Goal: Task Accomplishment & Management: Use online tool/utility

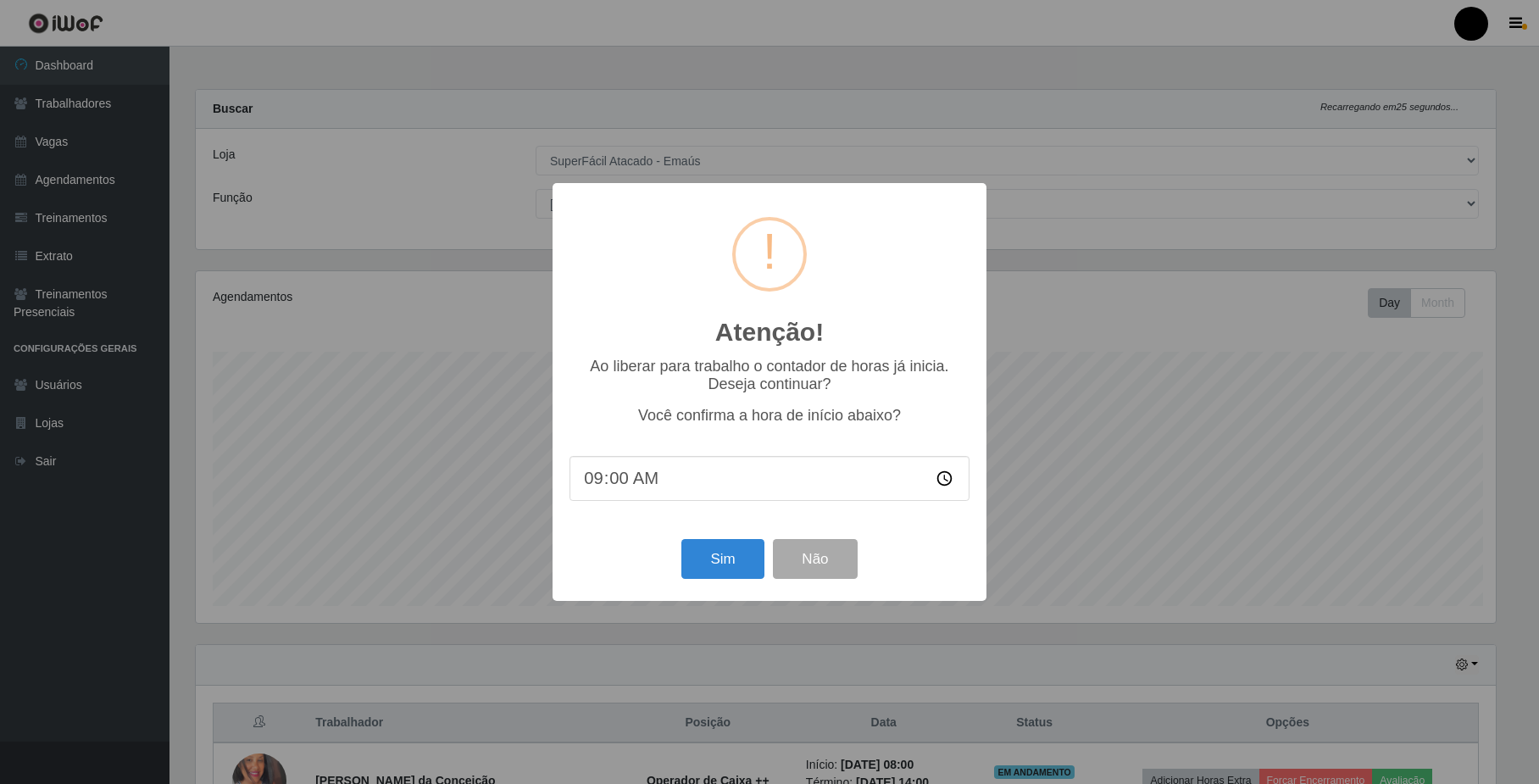
select select "407"
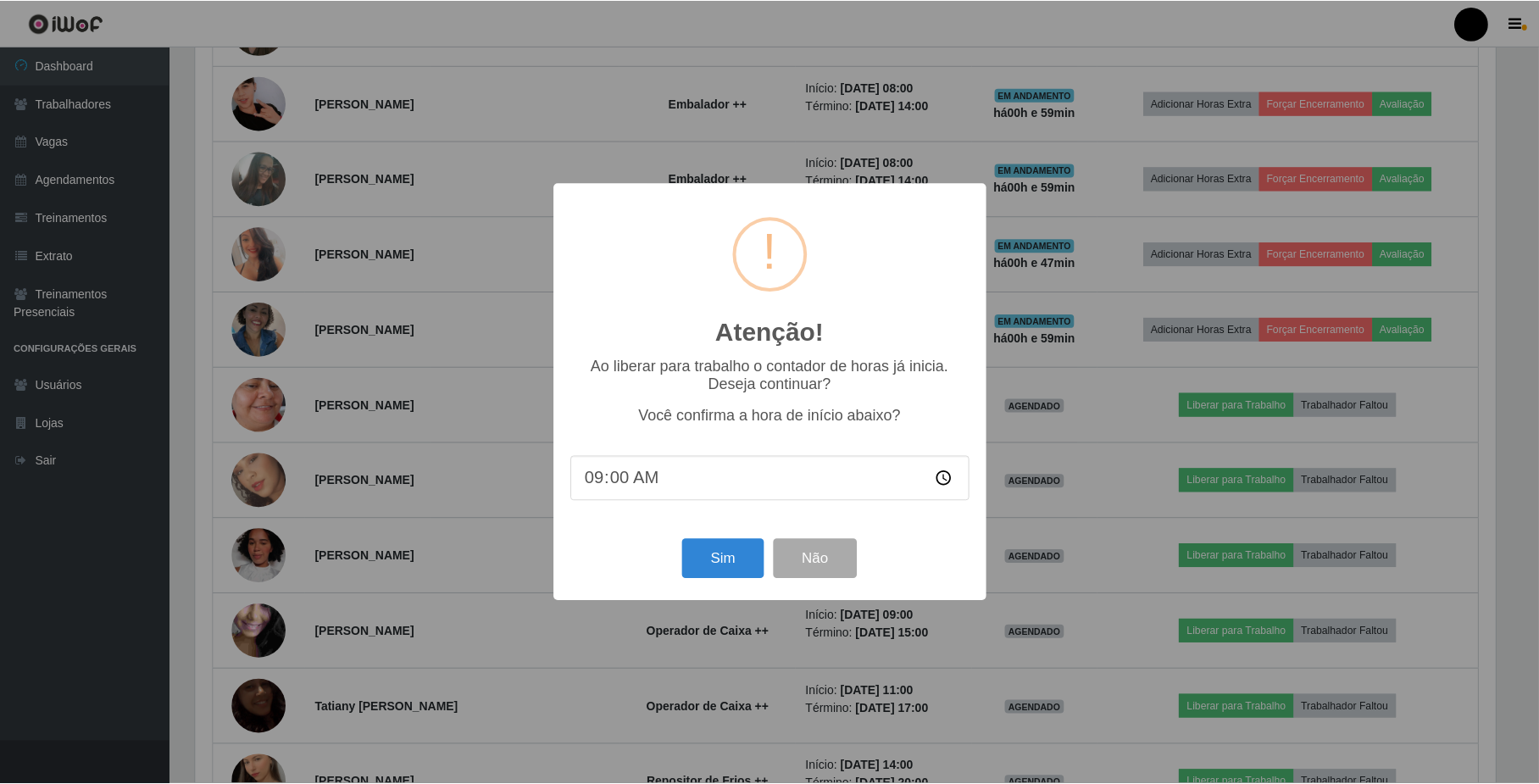
scroll to position [352, 1303]
click at [746, 564] on button "Sim" at bounding box center [725, 559] width 82 height 40
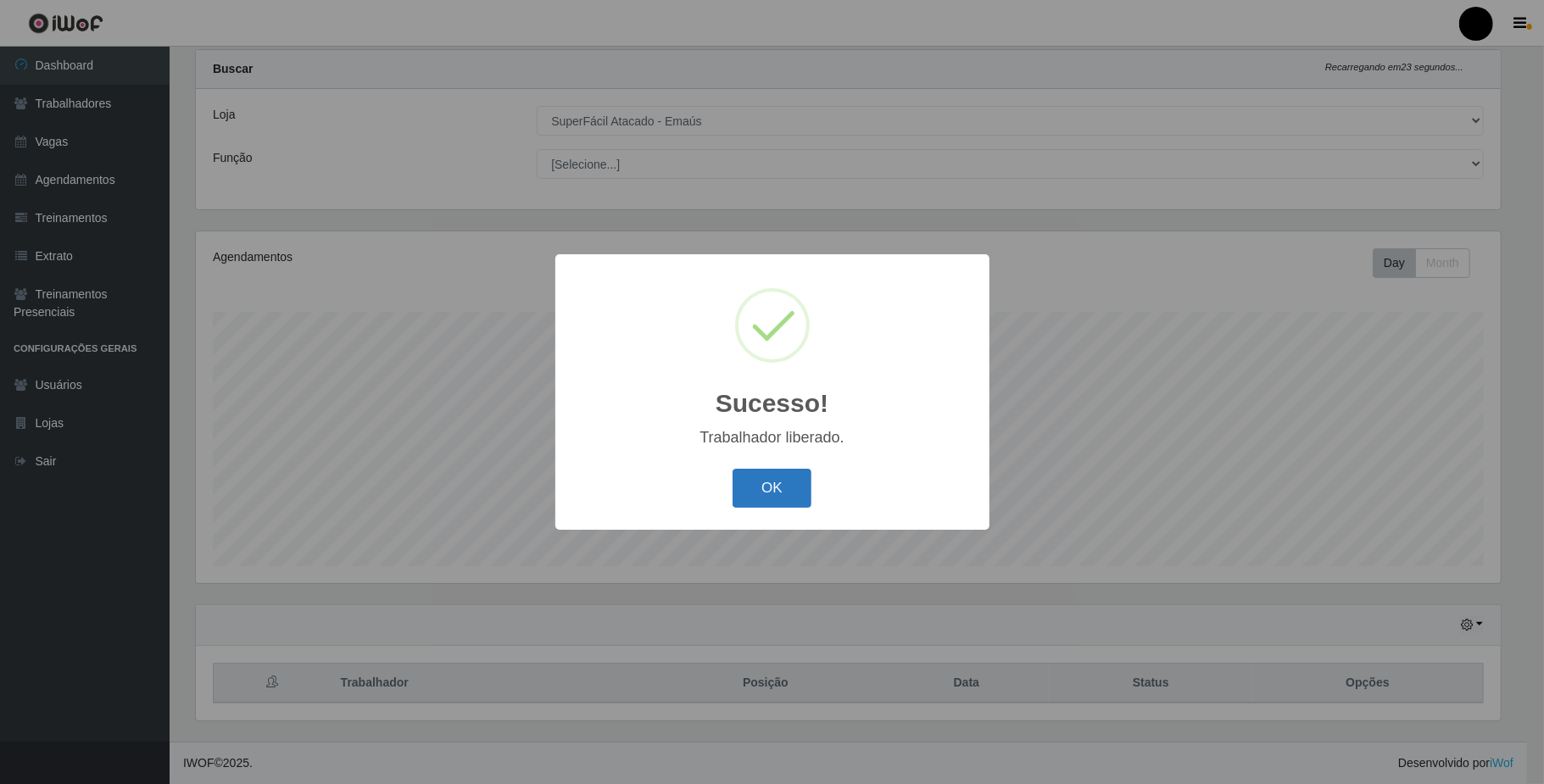
click at [773, 490] on button "OK" at bounding box center [772, 489] width 79 height 40
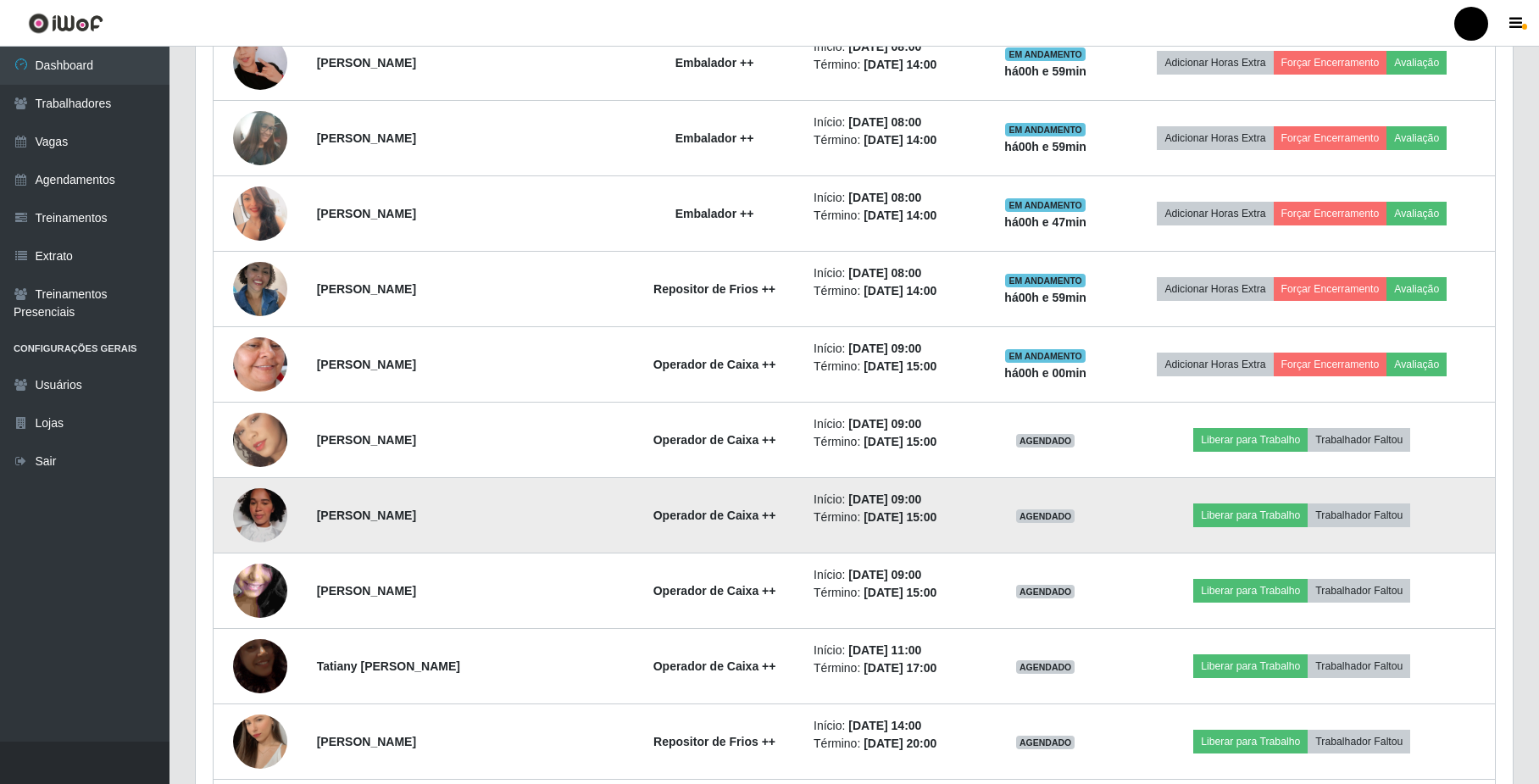
scroll to position [946, 0]
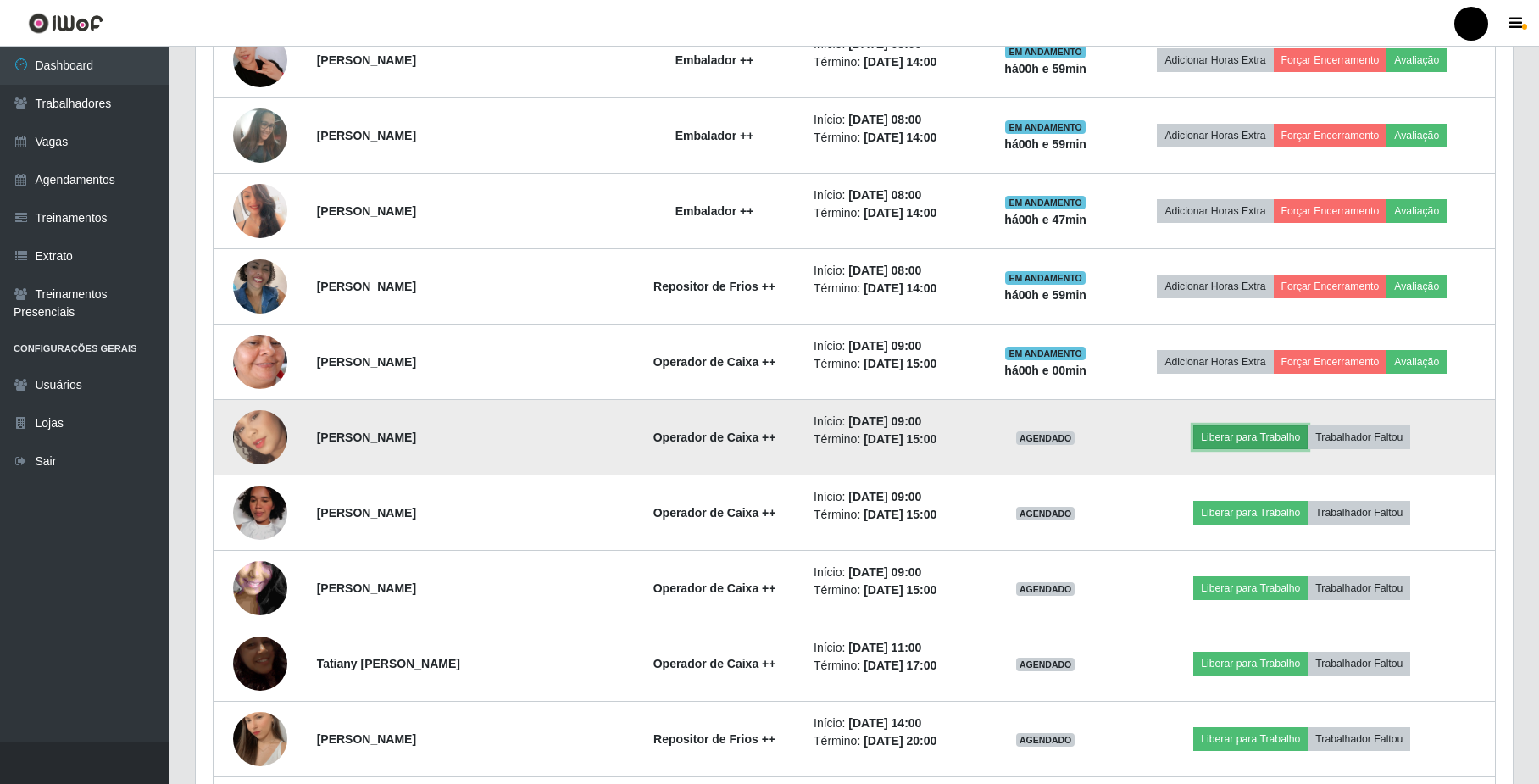
click at [1227, 441] on button "Liberar para Trabalho" at bounding box center [1250, 437] width 115 height 24
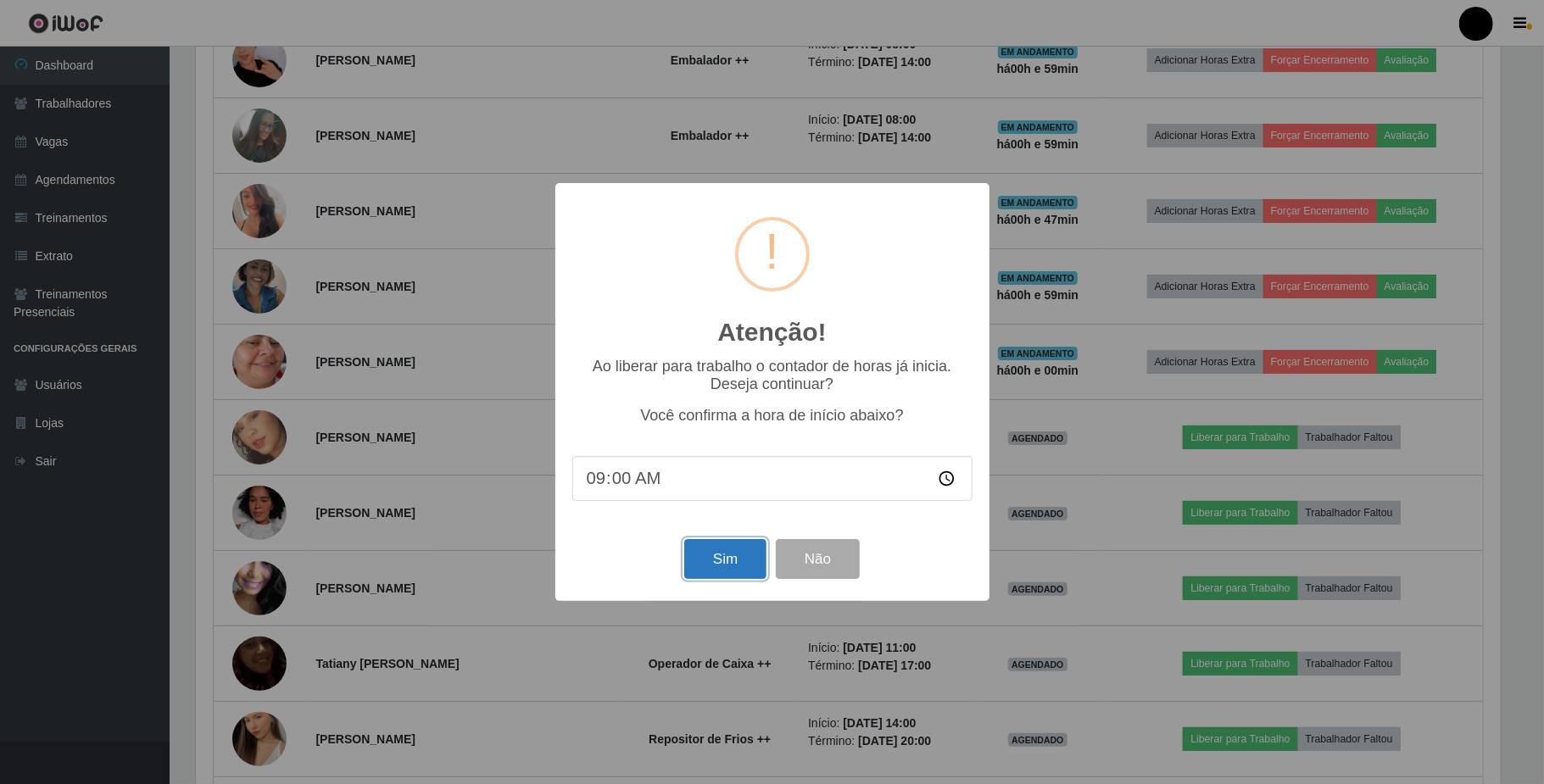
click at [723, 564] on button "Sim" at bounding box center [725, 559] width 82 height 40
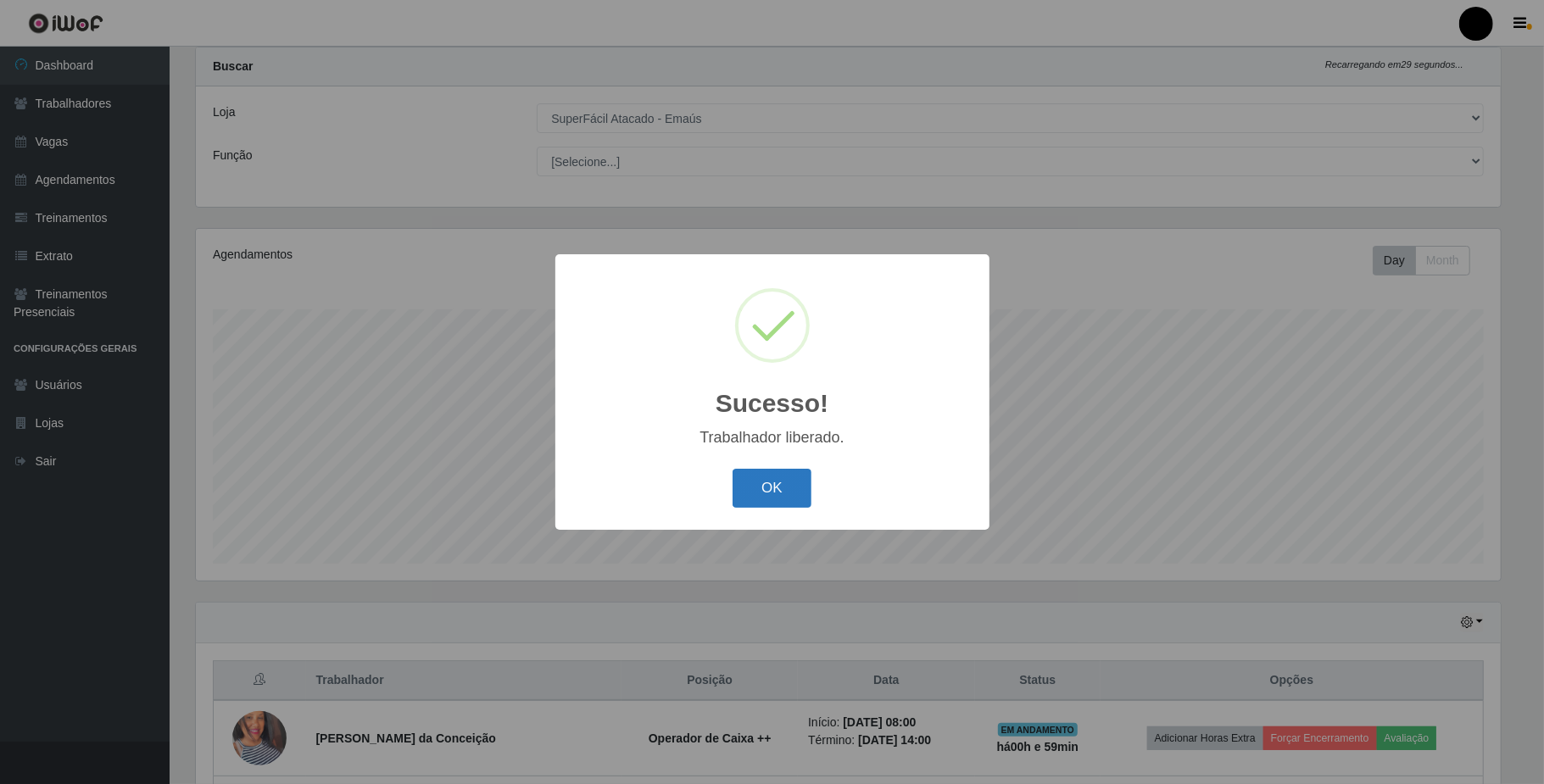
click at [761, 493] on button "OK" at bounding box center [772, 489] width 79 height 40
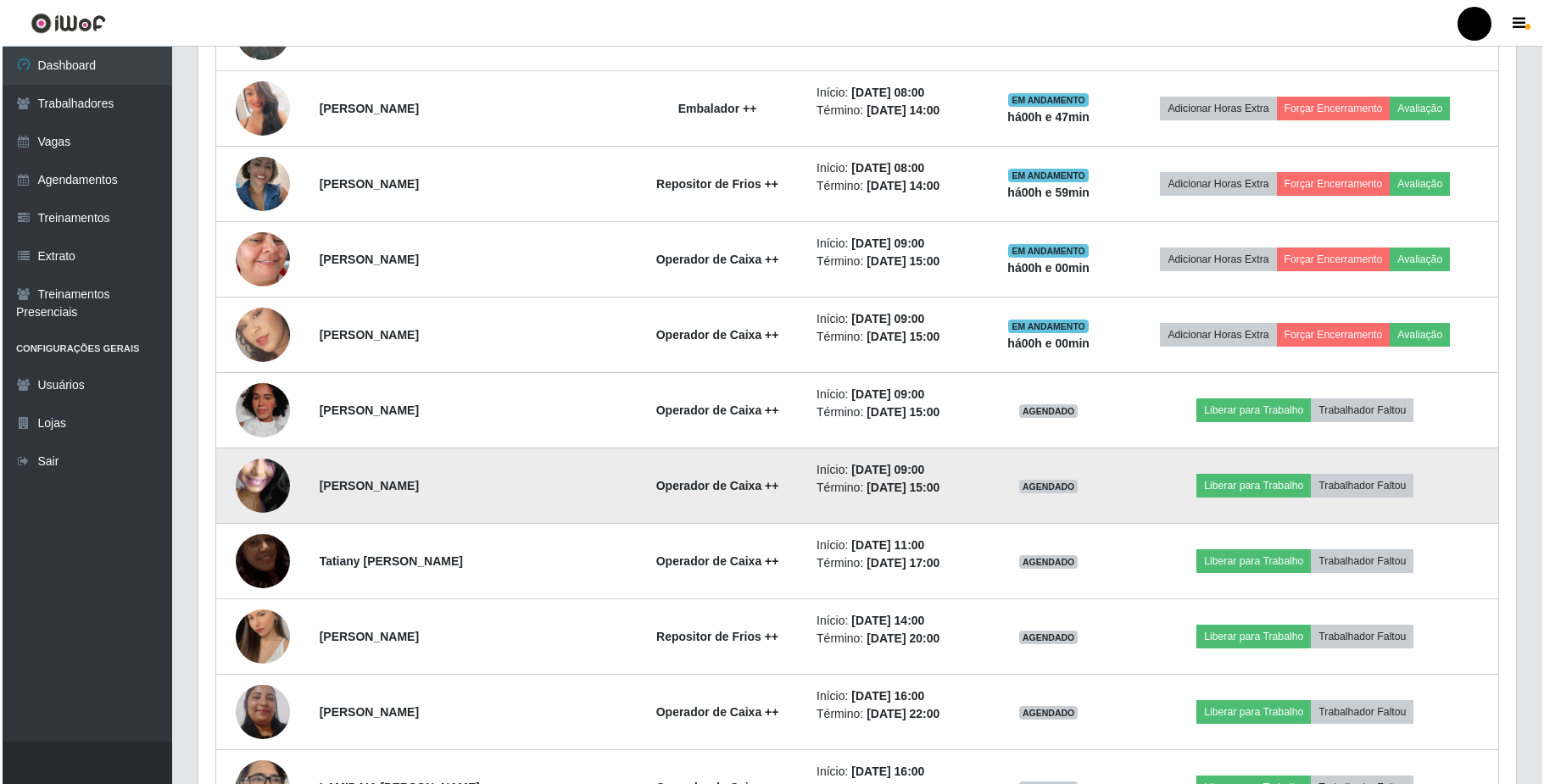
scroll to position [1059, 0]
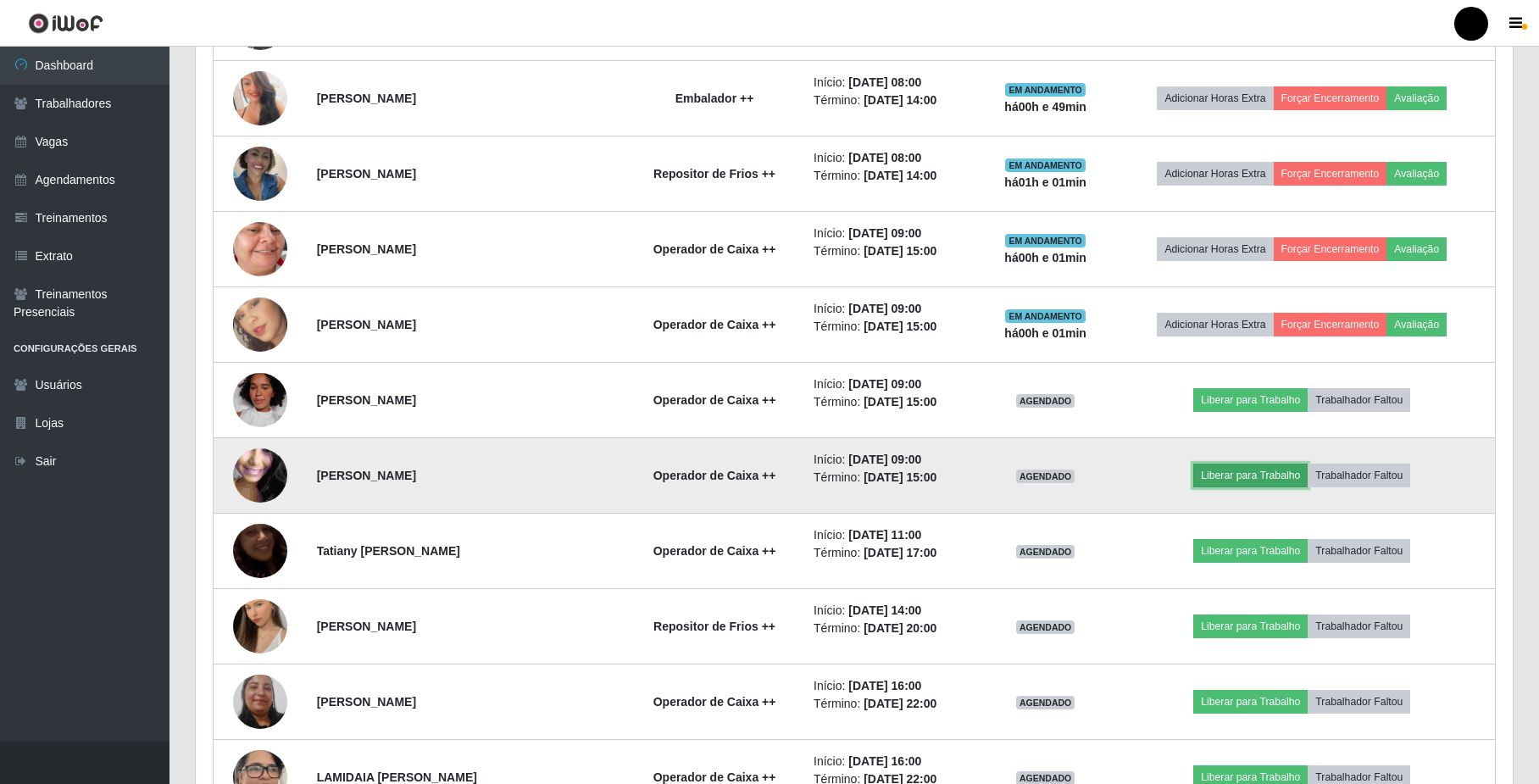
click at [1242, 483] on button "Liberar para Trabalho" at bounding box center [1250, 475] width 115 height 24
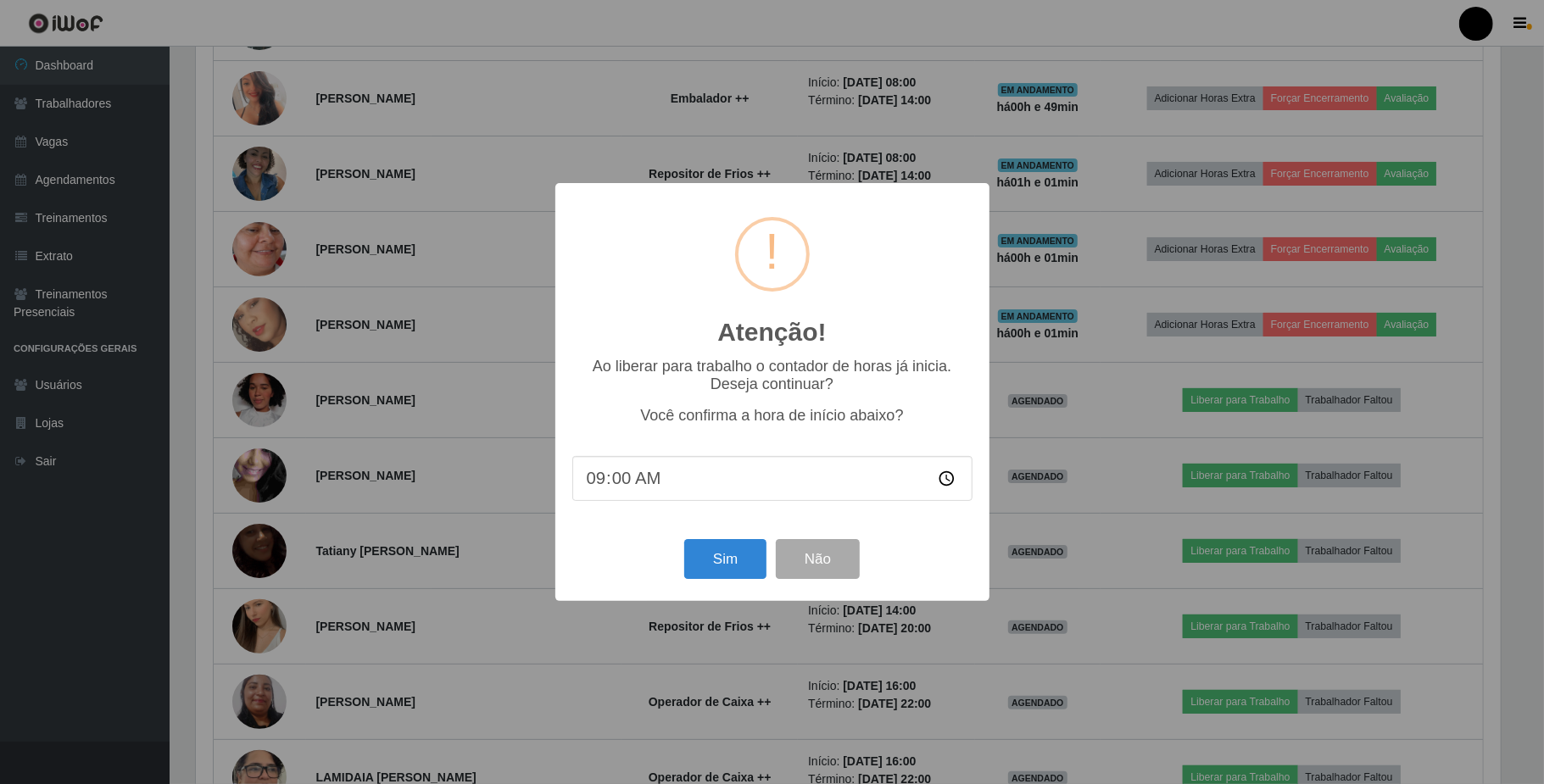
scroll to position [352, 1304]
click at [754, 569] on button "Sim" at bounding box center [725, 559] width 82 height 40
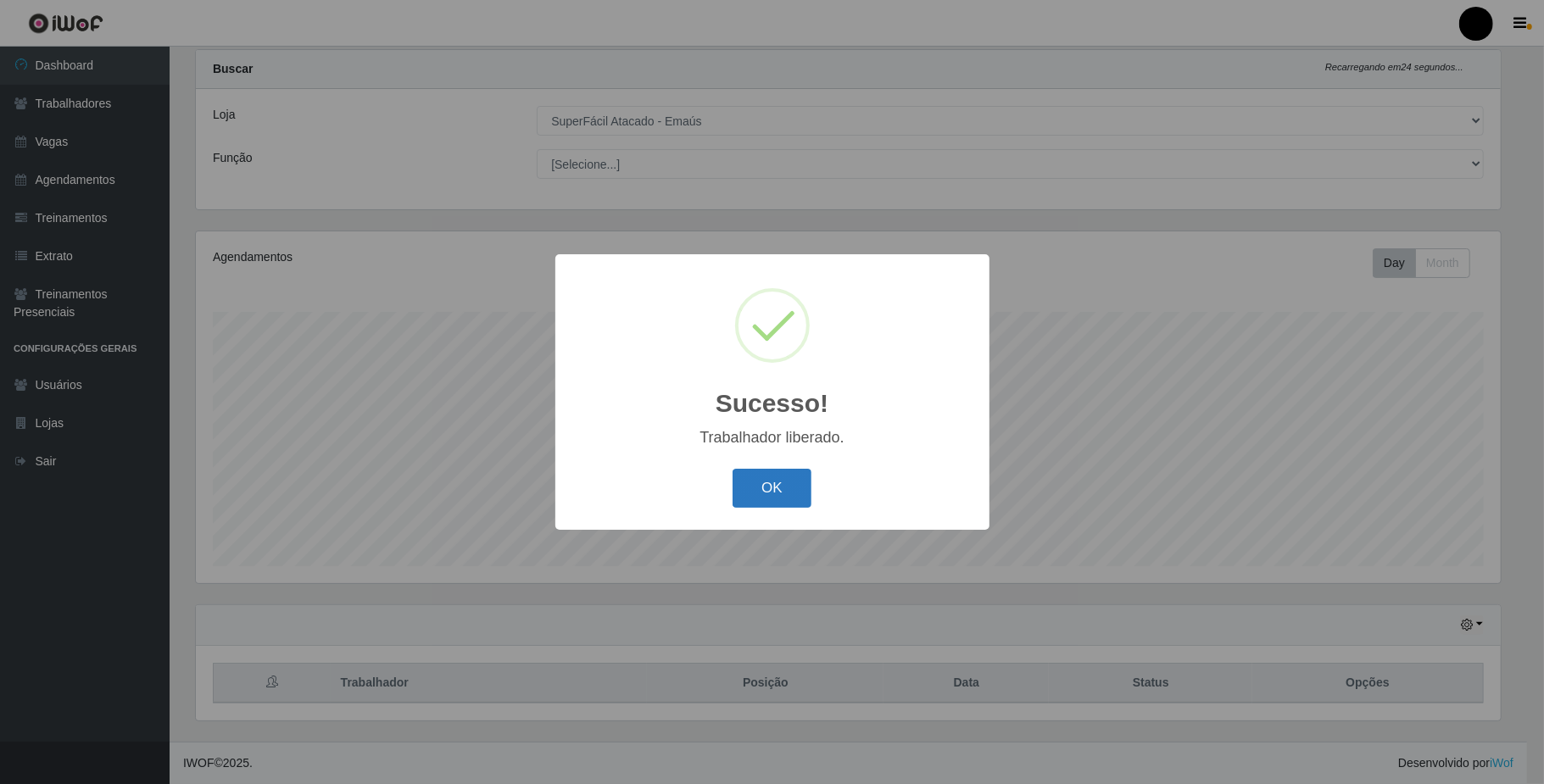
click at [795, 503] on button "OK" at bounding box center [772, 489] width 79 height 40
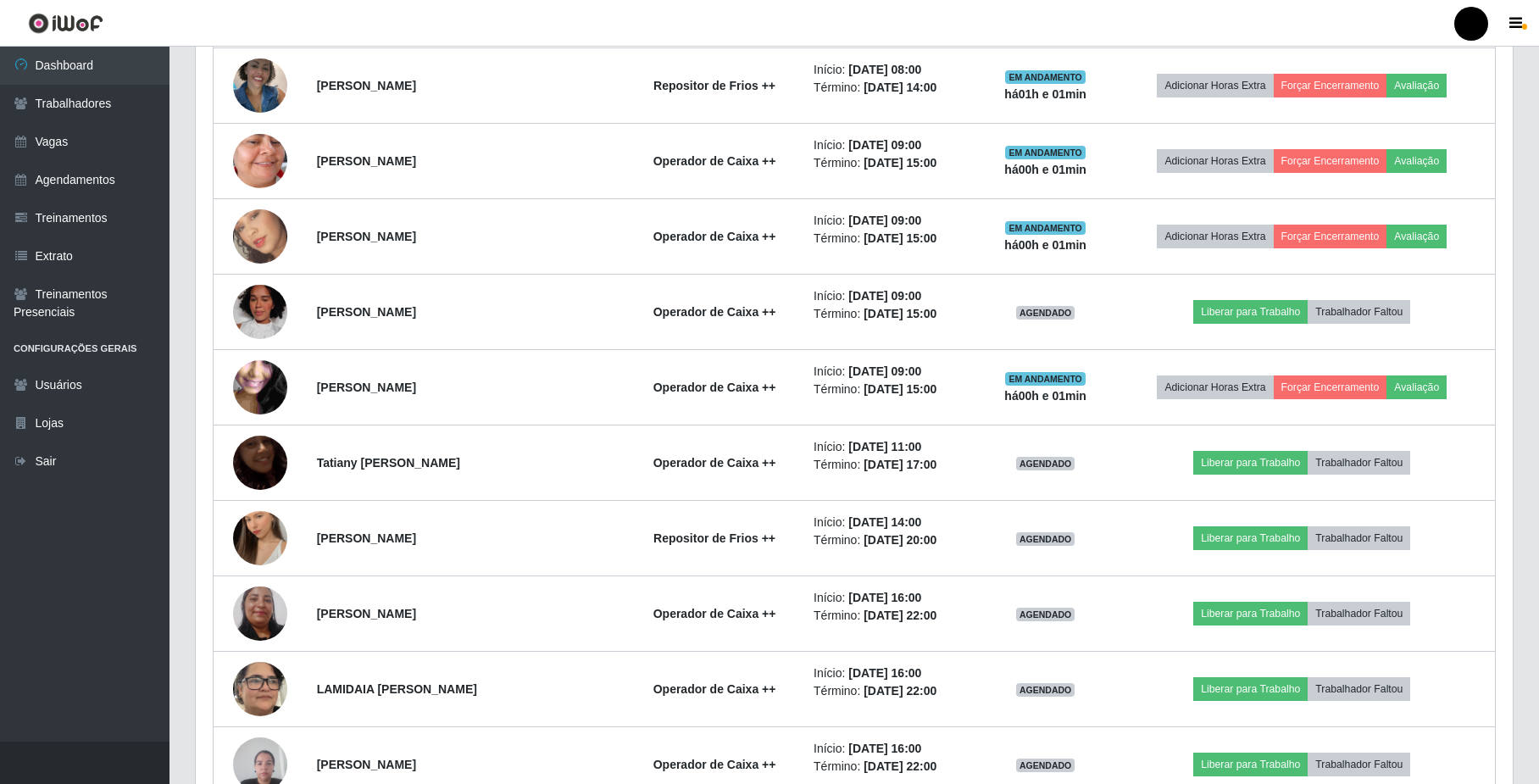
scroll to position [1173, 0]
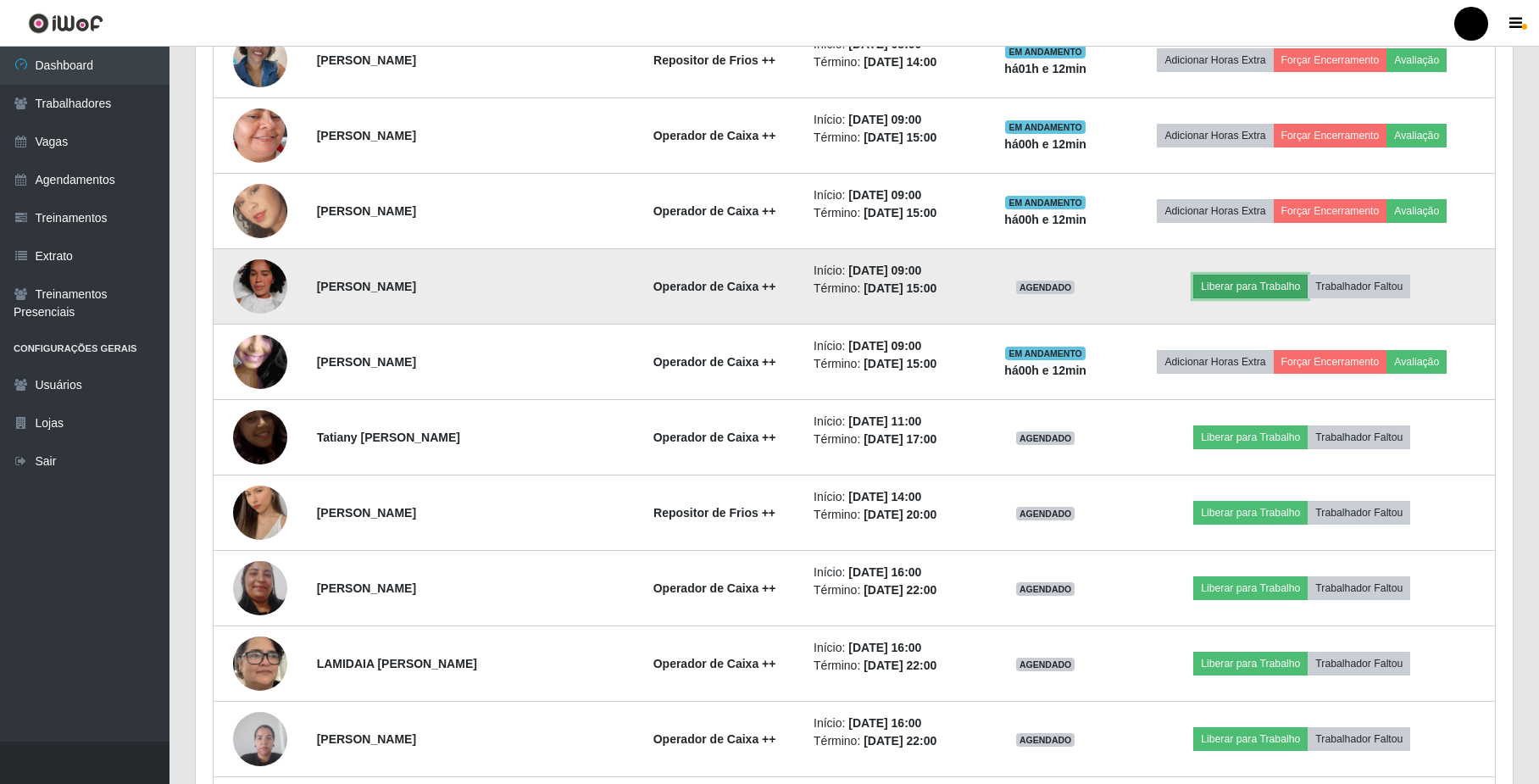
click at [1251, 289] on button "Liberar para Trabalho" at bounding box center [1250, 287] width 115 height 24
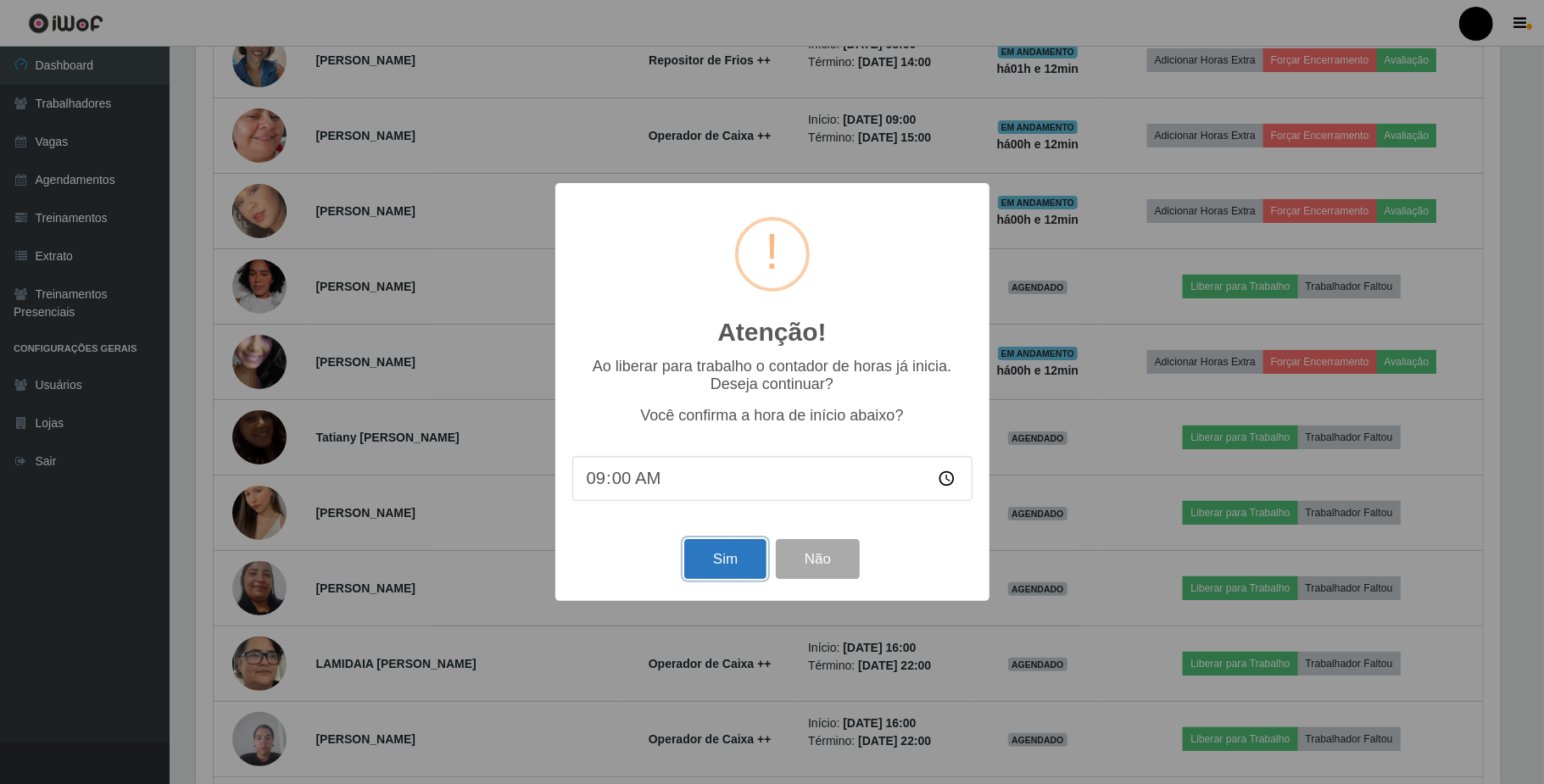
click at [750, 567] on button "Sim" at bounding box center [725, 559] width 82 height 40
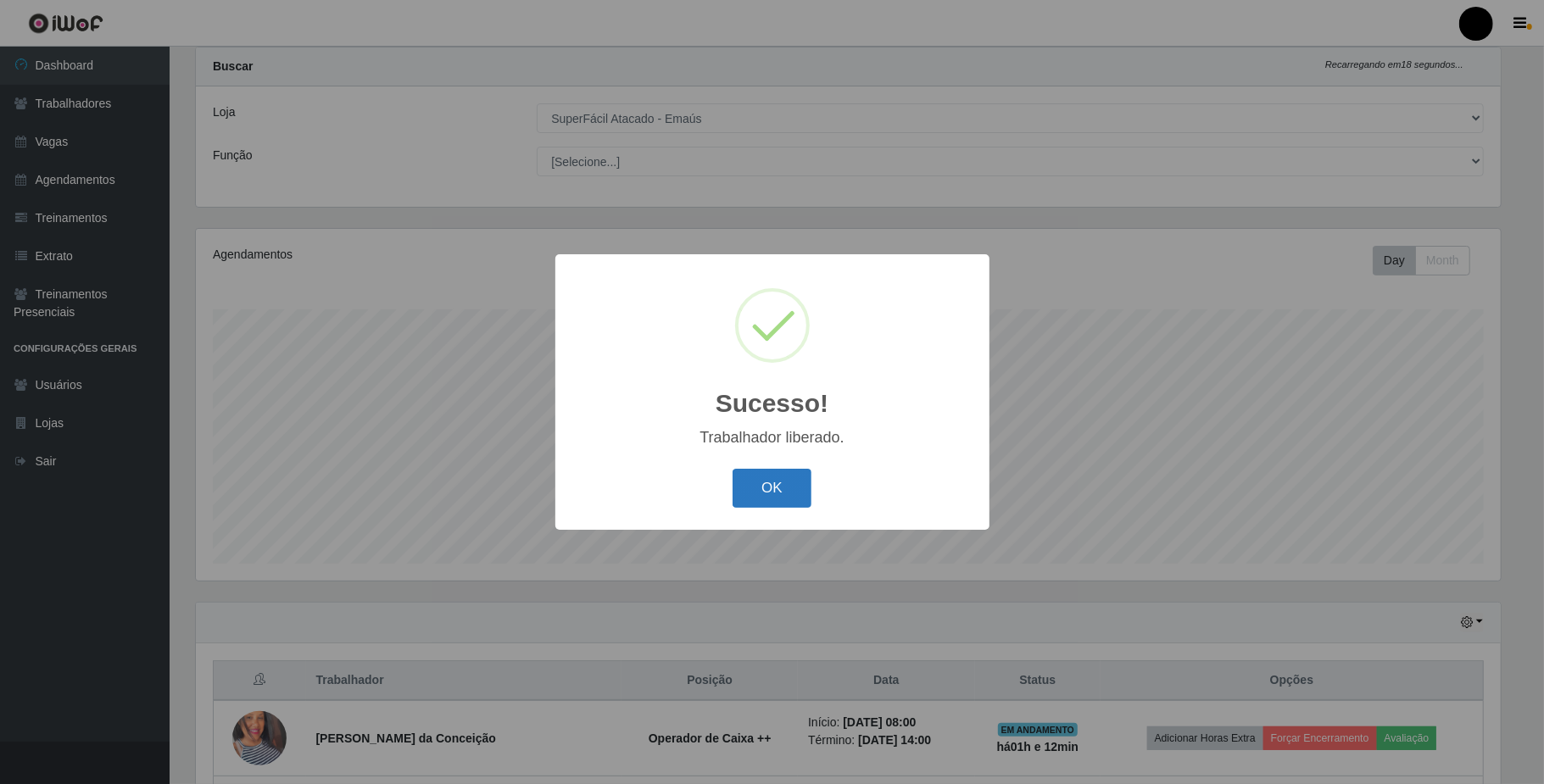
click at [763, 493] on button "OK" at bounding box center [772, 489] width 79 height 40
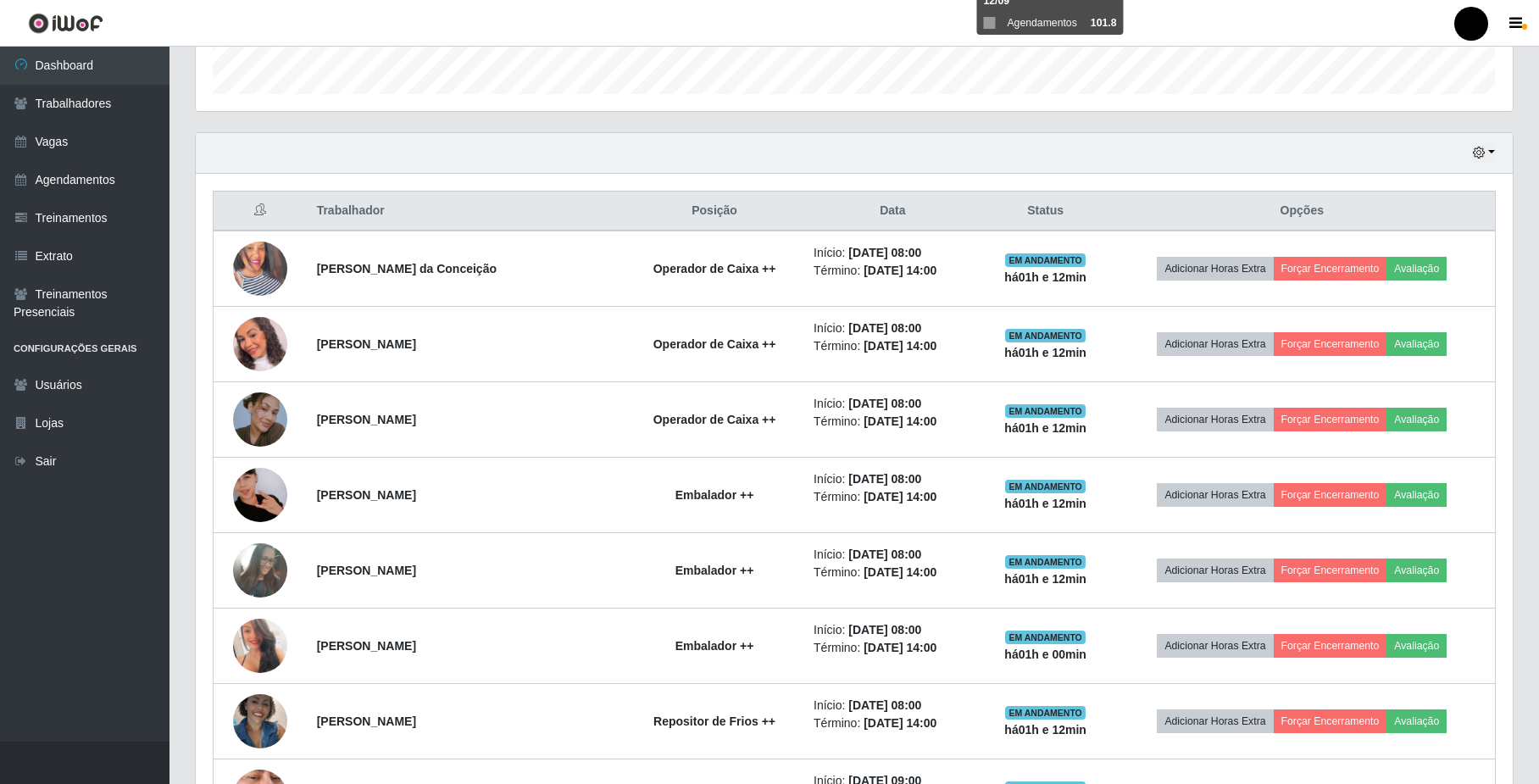
scroll to position [382, 0]
